Goal: Task Accomplishment & Management: Use online tool/utility

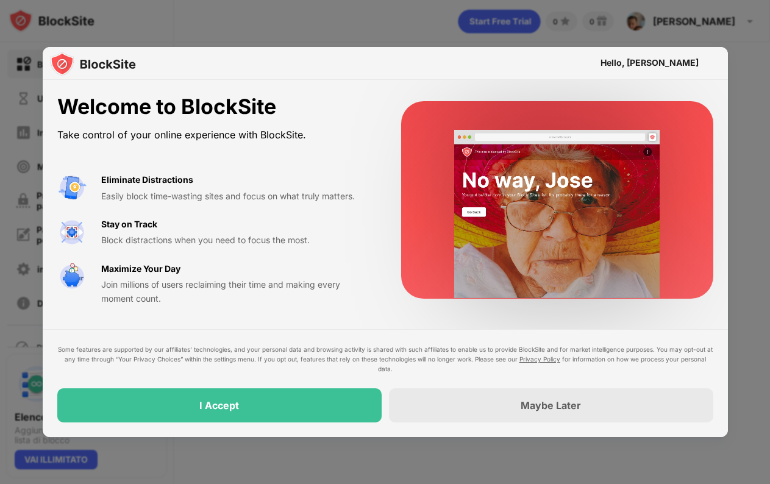
click at [259, 413] on div "I Accept" at bounding box center [219, 405] width 324 height 34
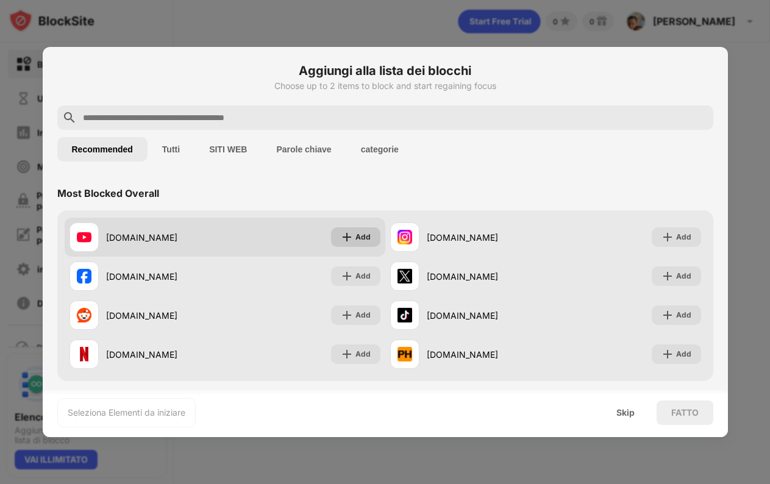
click at [342, 243] on img at bounding box center [347, 237] width 12 height 12
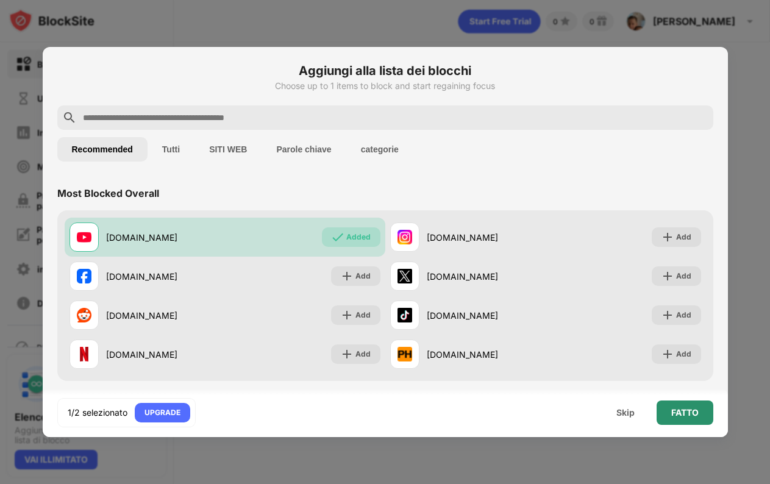
click at [687, 414] on div "FATTO" at bounding box center [684, 413] width 27 height 10
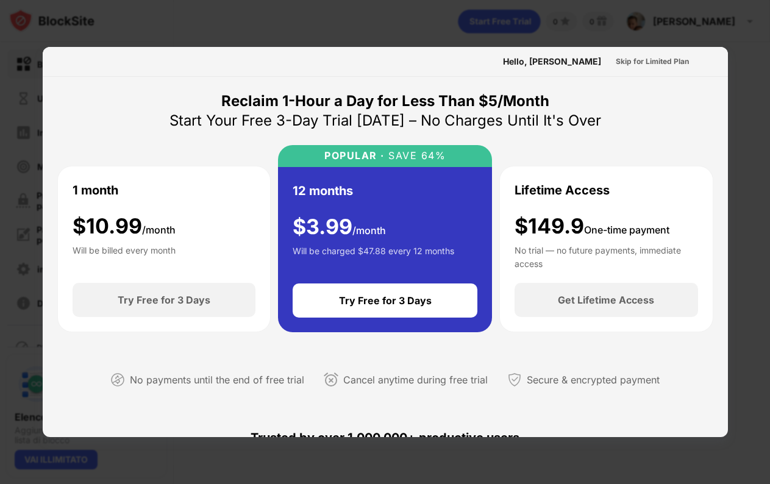
click at [168, 34] on div at bounding box center [385, 242] width 770 height 484
